Goal: Task Accomplishment & Management: Use online tool/utility

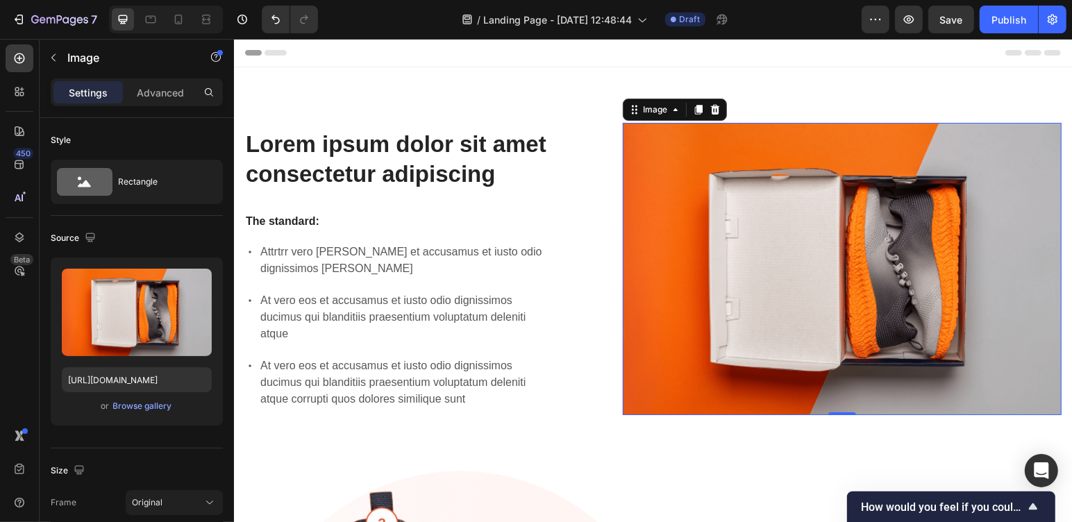
click at [155, 326] on input "file" at bounding box center [137, 336] width 96 height 24
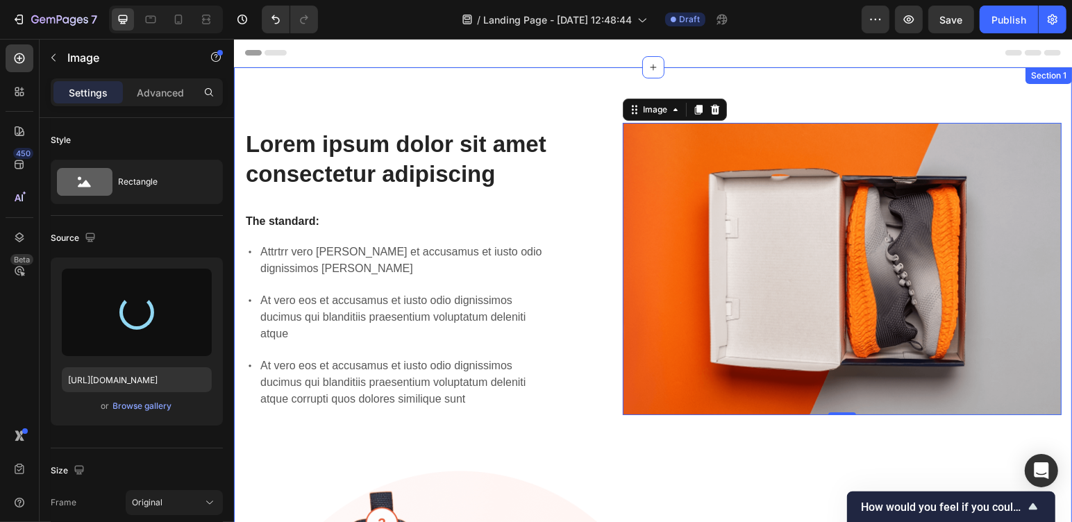
type input "[URL][DOMAIN_NAME]"
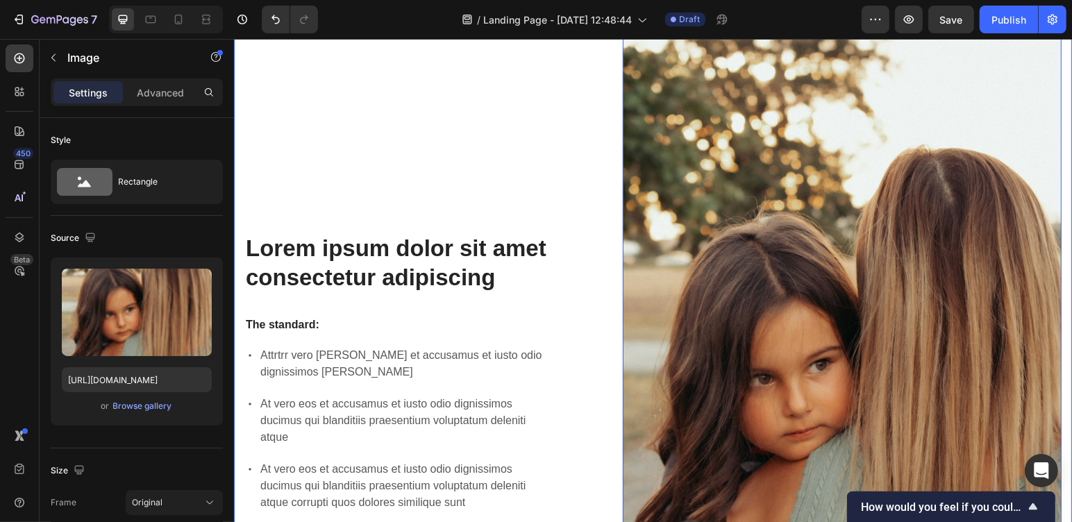
scroll to position [231, 0]
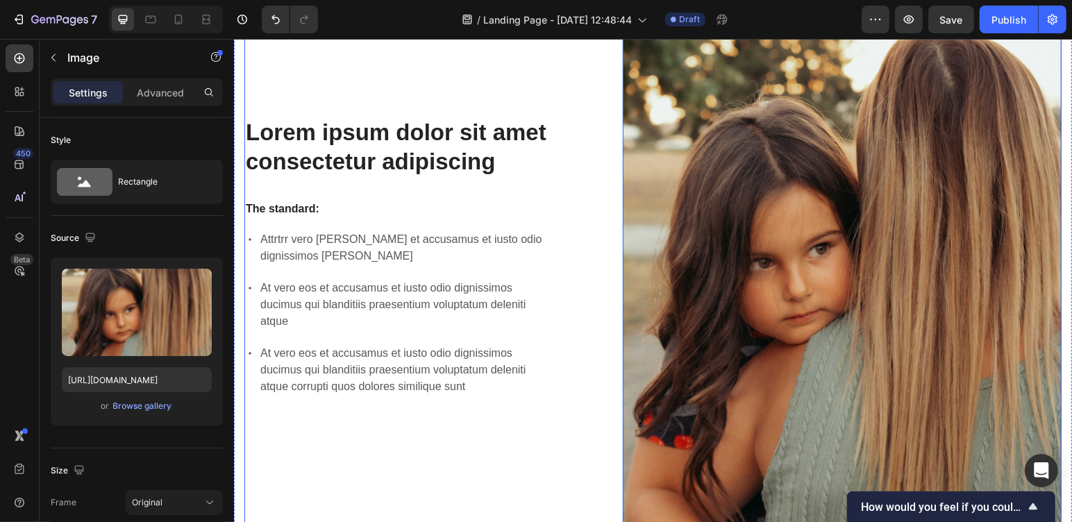
click at [556, 174] on div "Lorem ipsum dolor sit amet consectetur adipiscing Heading The standard: Text Bl…" at bounding box center [652, 256] width 817 height 731
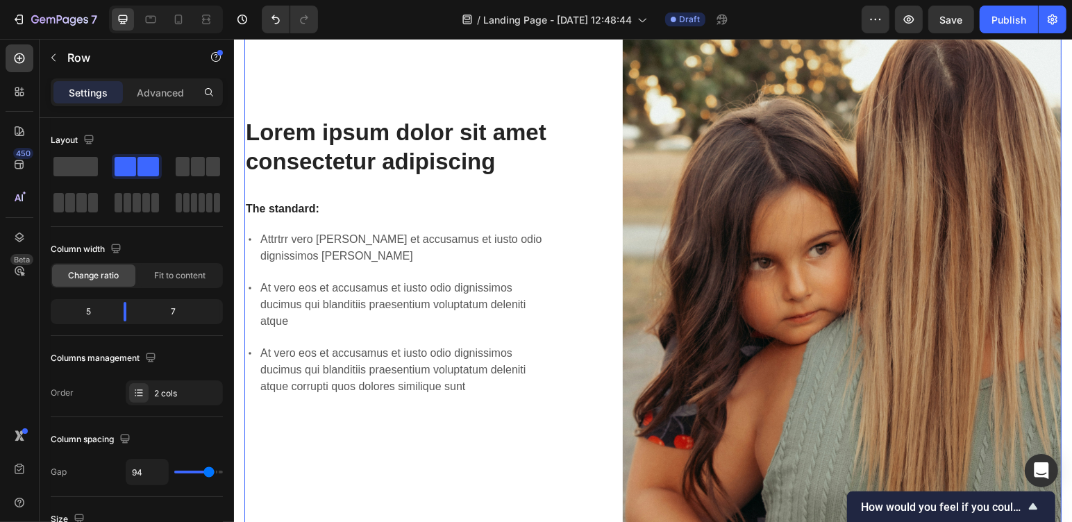
click at [529, 191] on div "Lorem ipsum dolor sit amet consectetur adipiscing Heading The standard: Text Bl…" at bounding box center [400, 256] width 313 height 731
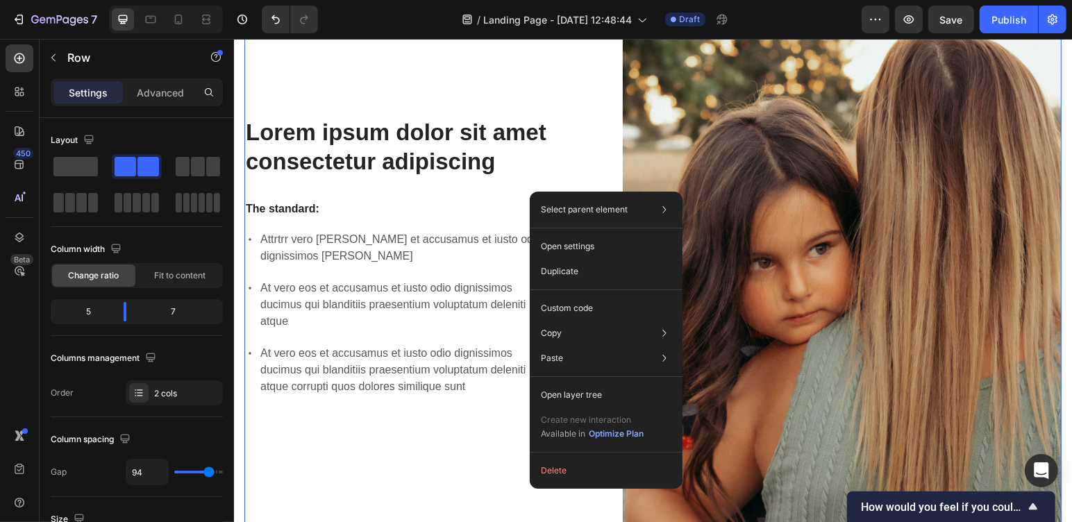
click at [486, 203] on div "Lorem ipsum dolor sit amet consectetur adipiscing Heading The standard: Text Bl…" at bounding box center [400, 256] width 313 height 731
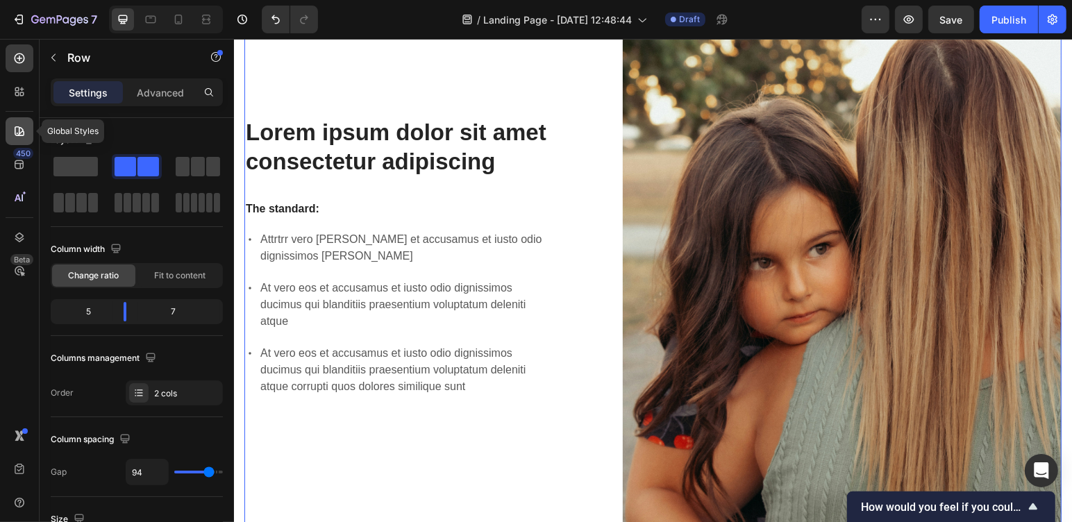
click at [19, 132] on icon at bounding box center [20, 131] width 10 height 10
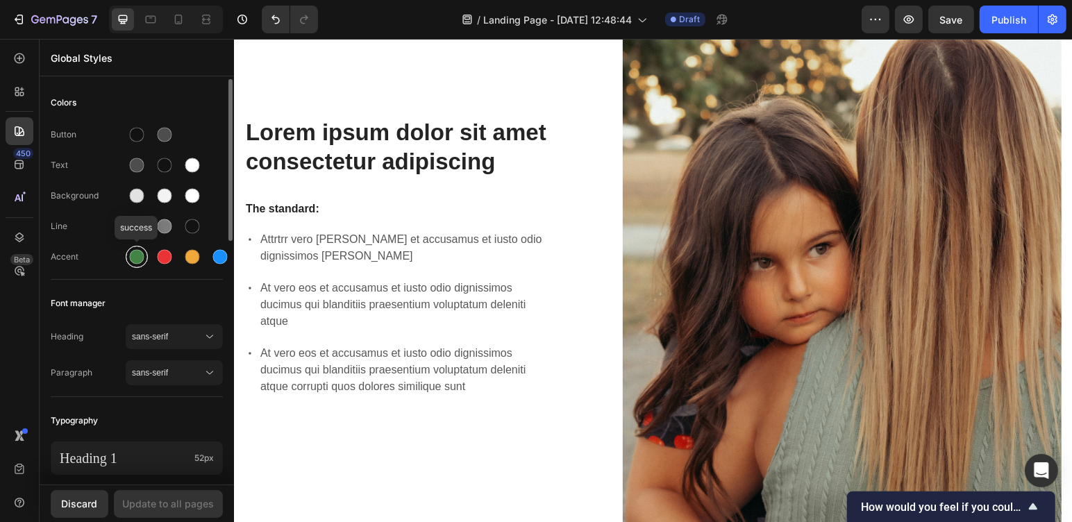
click at [135, 260] on div at bounding box center [137, 257] width 15 height 15
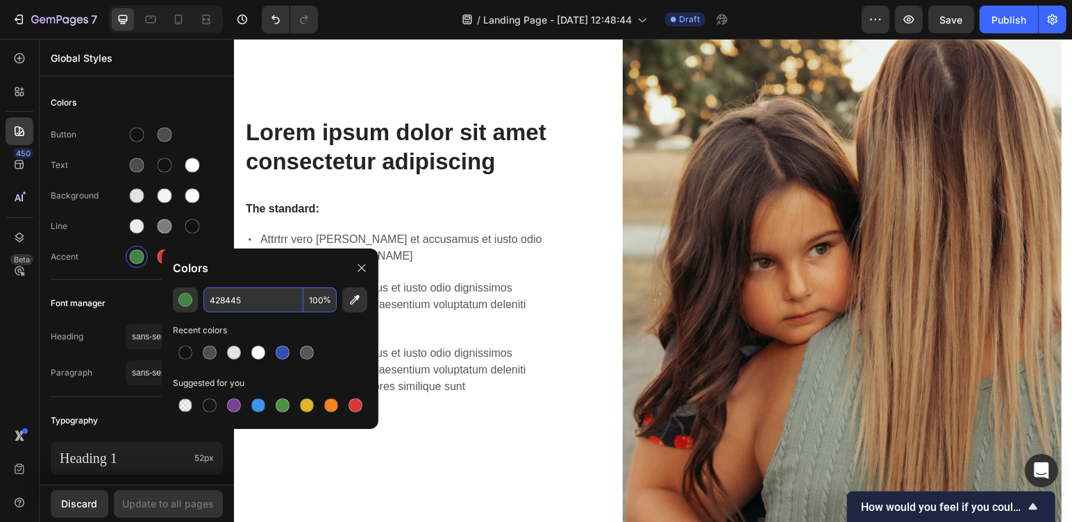
click at [213, 303] on input "428445" at bounding box center [253, 299] width 100 height 25
click at [183, 302] on div "button" at bounding box center [185, 300] width 14 height 14
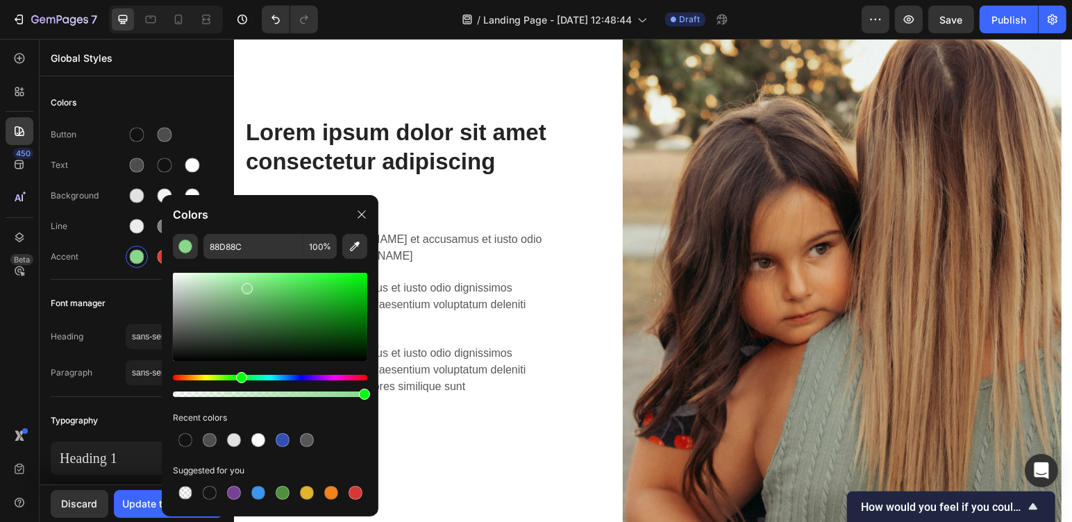
drag, startPoint x: 272, startPoint y: 319, endPoint x: 246, endPoint y: 286, distance: 41.5
click at [246, 286] on div at bounding box center [247, 288] width 11 height 11
click at [210, 249] on input "88D88C" at bounding box center [253, 246] width 100 height 25
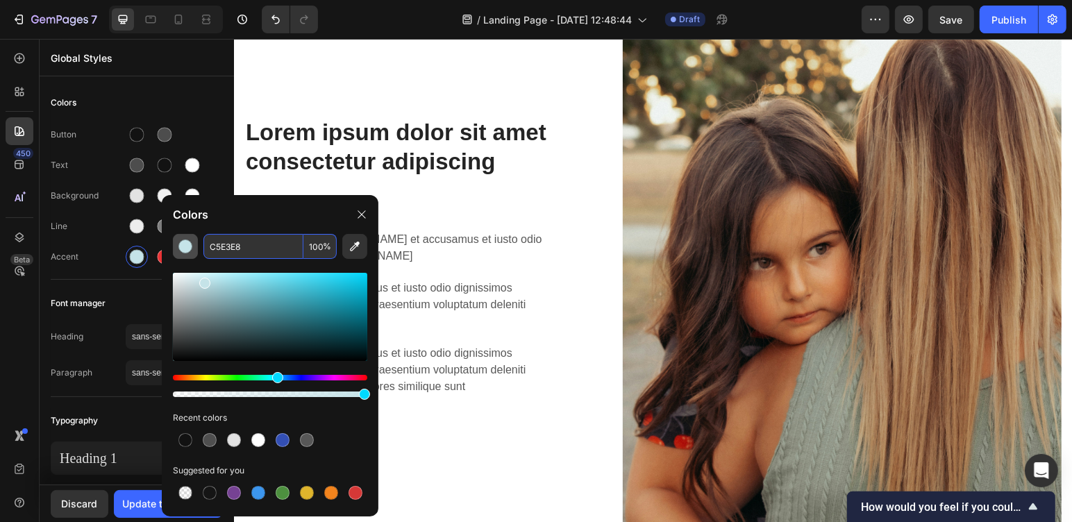
type input "C5E3E8"
click at [184, 247] on div "button" at bounding box center [185, 247] width 14 height 14
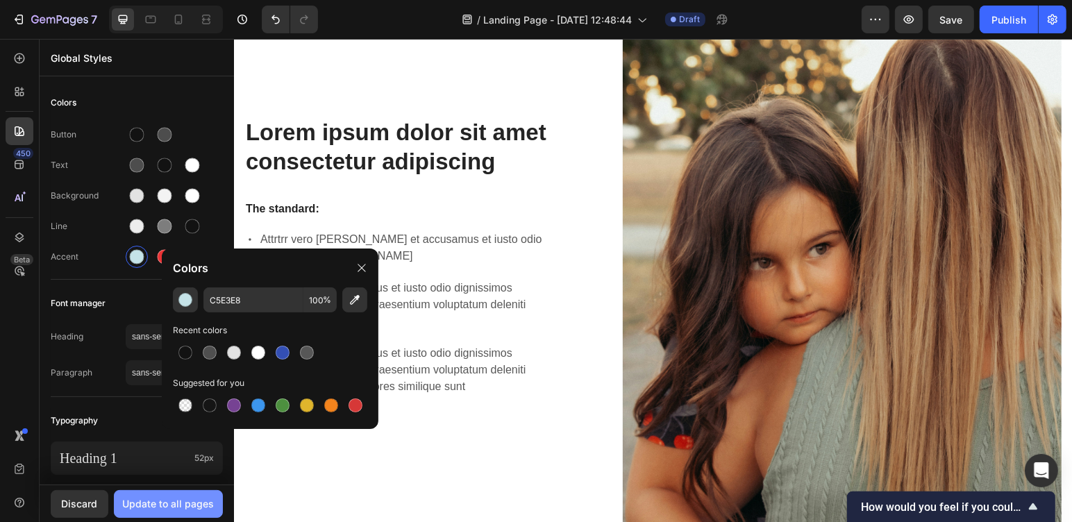
click at [152, 508] on div "Update to all pages" at bounding box center [169, 504] width 92 height 15
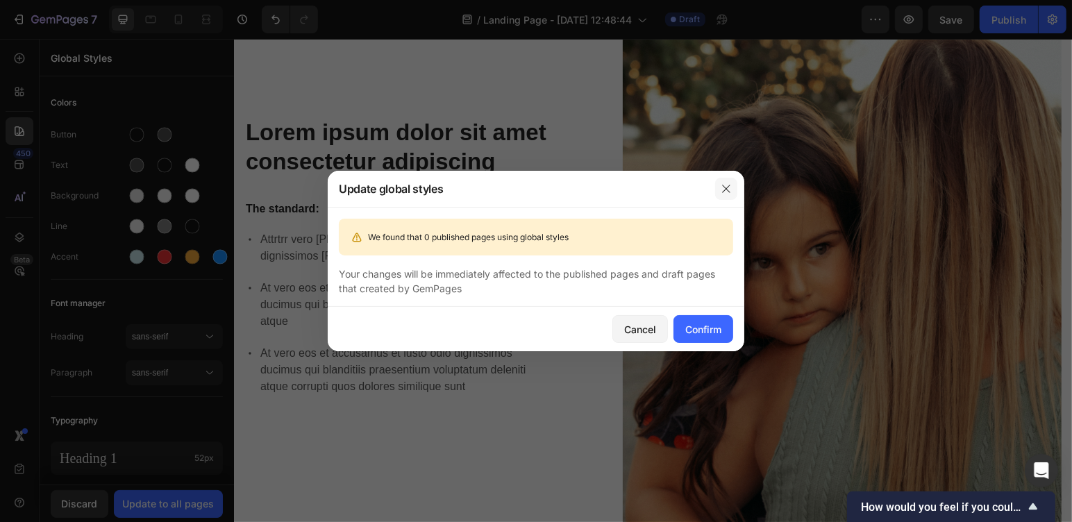
click at [726, 184] on icon "button" at bounding box center [726, 188] width 11 height 11
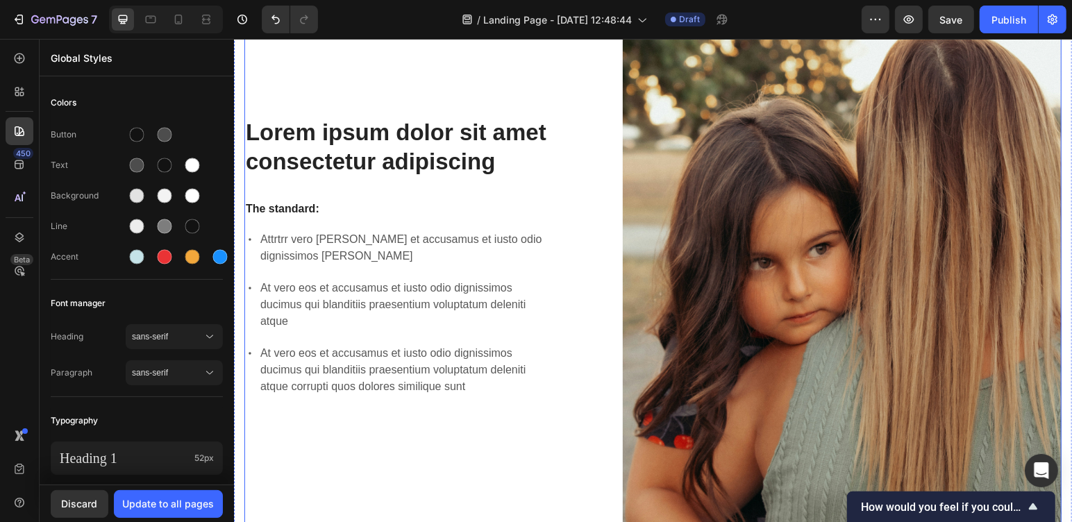
click at [597, 187] on div "Lorem ipsum dolor sit amet consectetur adipiscing Heading The standard: Text Bl…" at bounding box center [652, 256] width 817 height 731
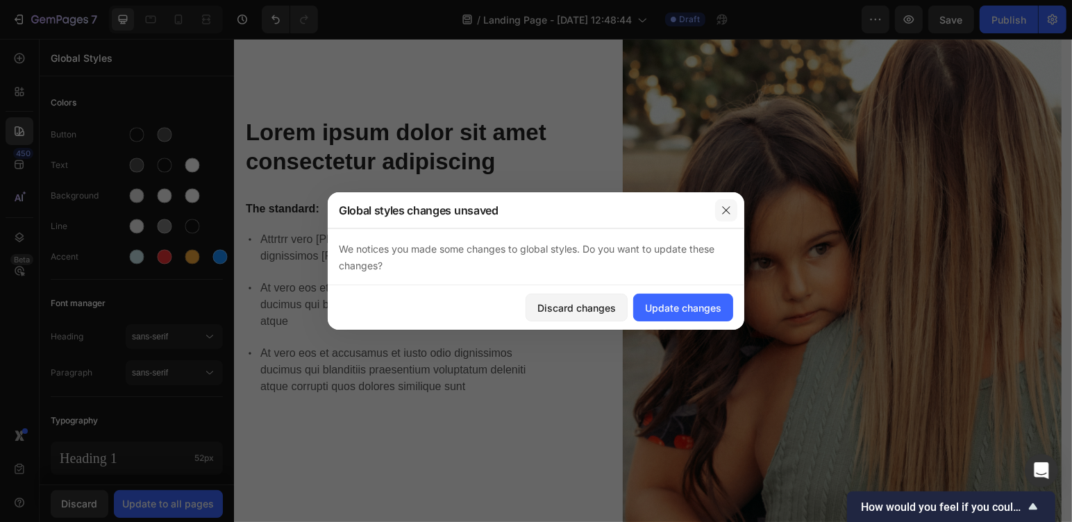
click at [726, 212] on icon "button" at bounding box center [726, 210] width 11 height 11
